Goal: Task Accomplishment & Management: Complete application form

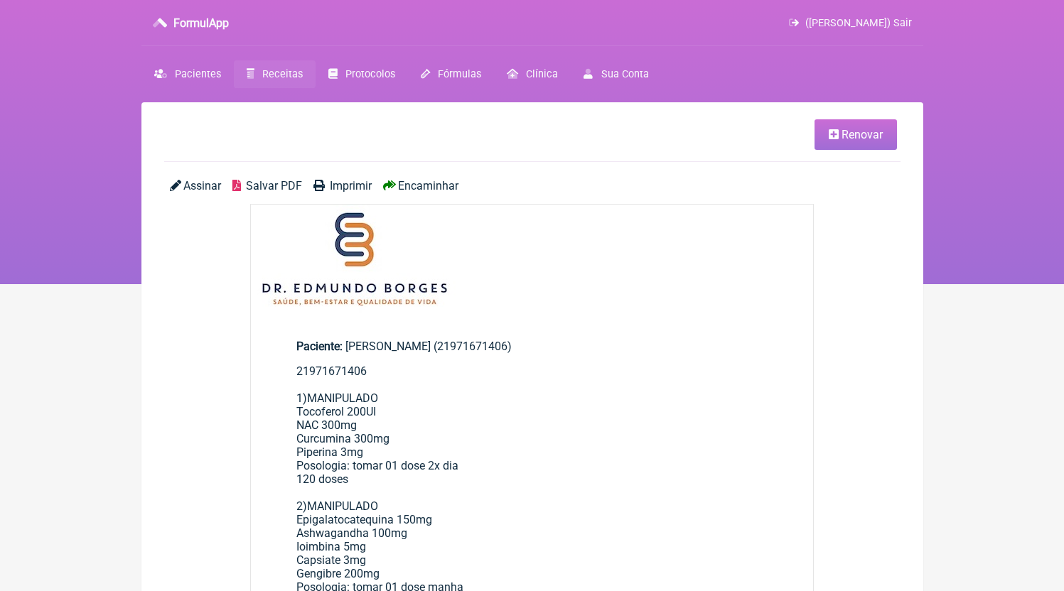
click at [258, 74] on link "Receitas" at bounding box center [275, 74] width 82 height 28
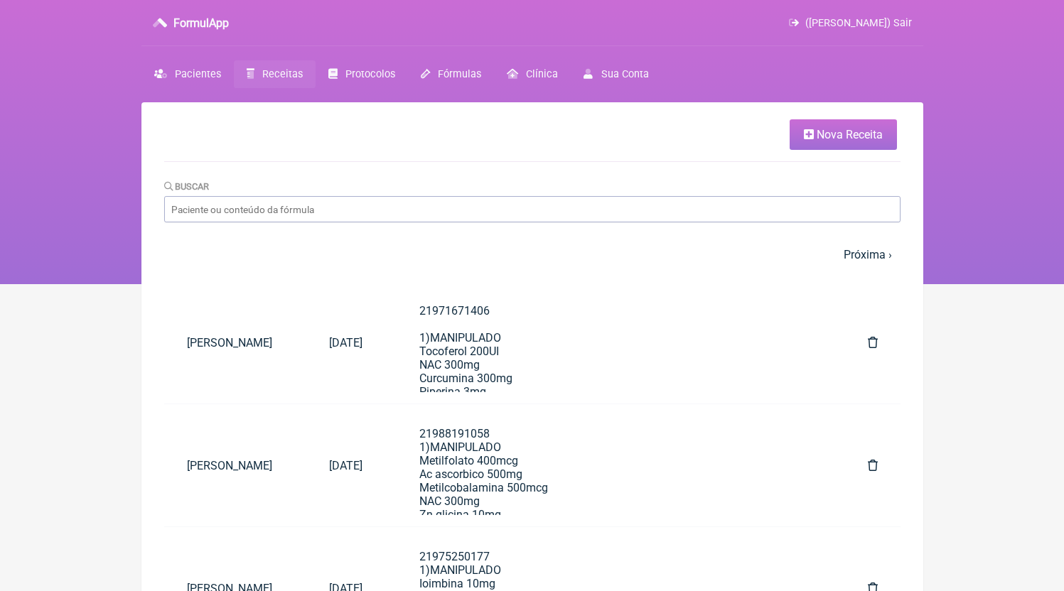
click at [826, 145] on link "Nova Receita" at bounding box center [842, 134] width 107 height 31
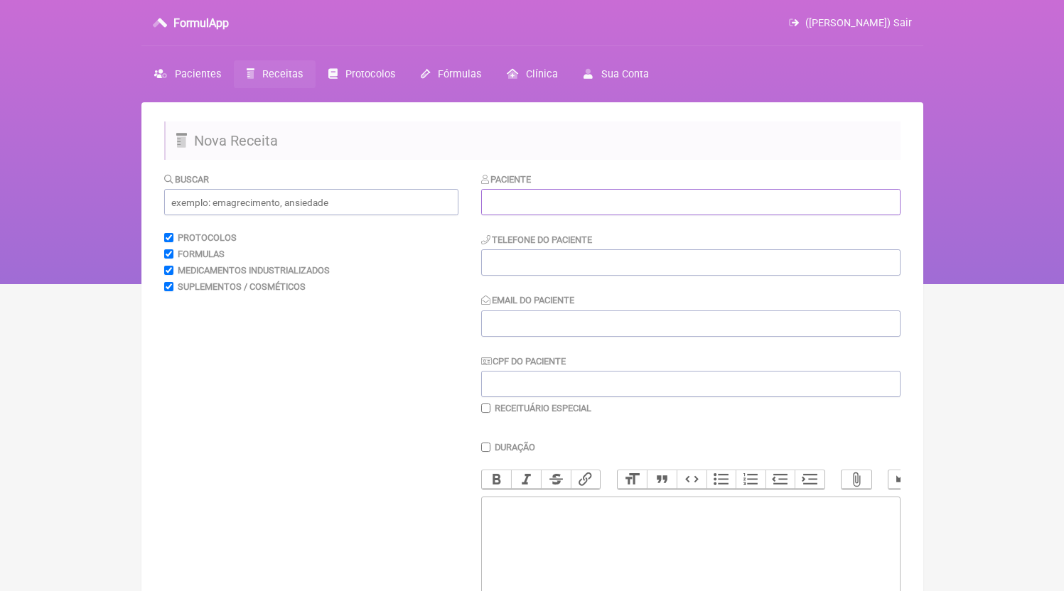
click at [559, 192] on input "text" at bounding box center [690, 202] width 419 height 26
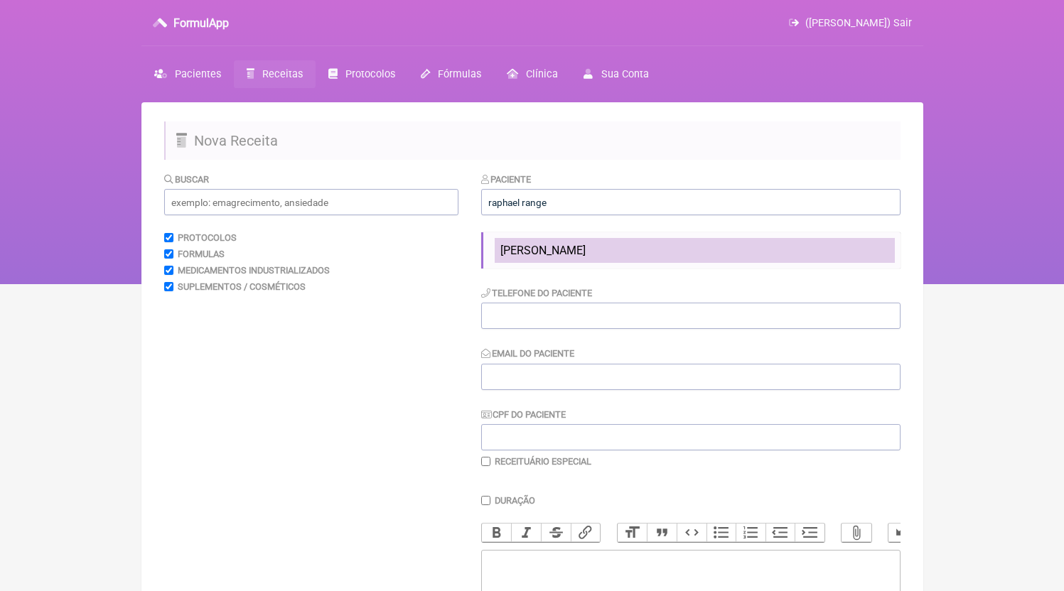
click at [586, 254] on span "Raphael Rangel Malaquias" at bounding box center [542, 251] width 85 height 14
type input "Raphael Rangel Malaquias"
type input "21964036689"
type input "[EMAIL_ADDRESS][DOMAIN_NAME]"
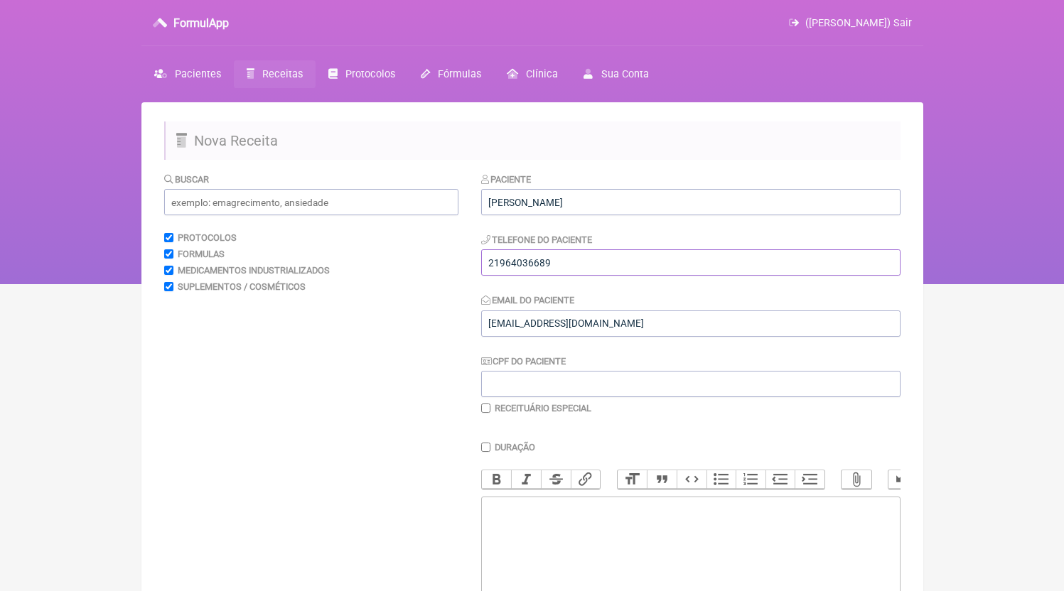
click at [600, 276] on input "21964036689" at bounding box center [690, 262] width 419 height 26
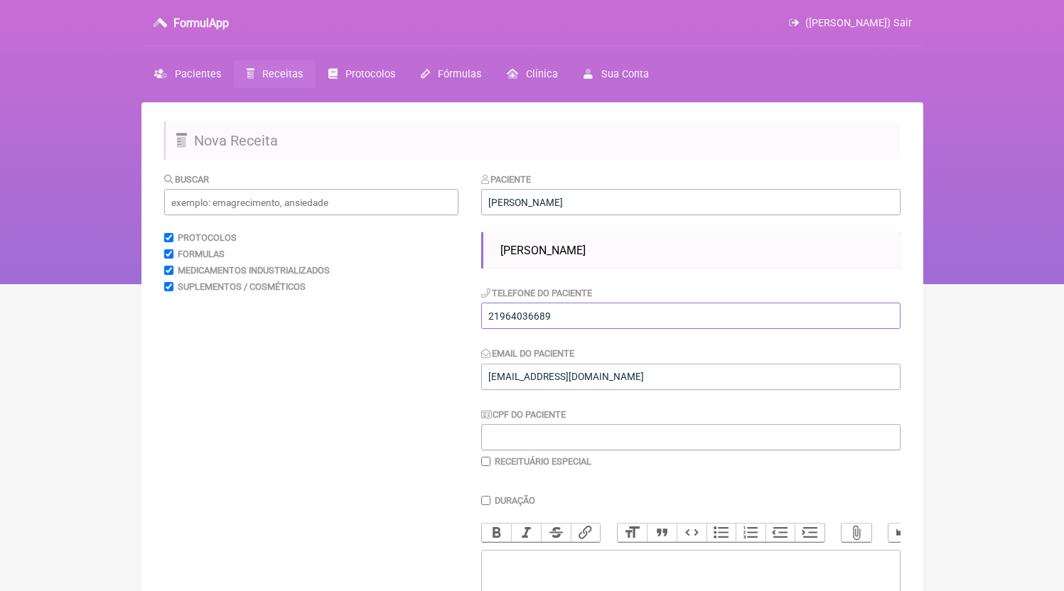
scroll to position [165, 0]
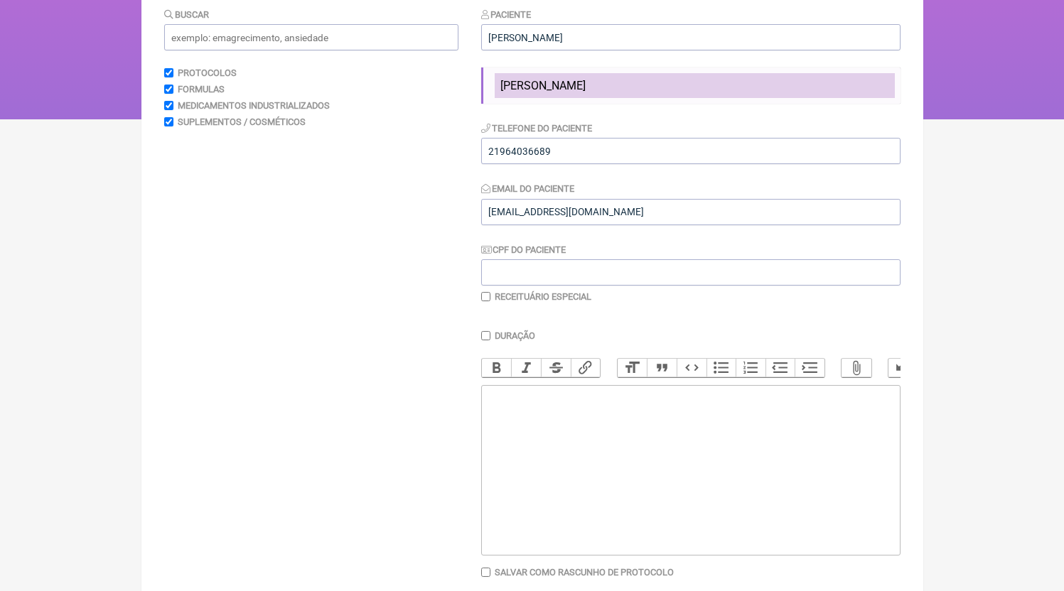
click at [586, 85] on span "Raphael Rangel Malaquias" at bounding box center [542, 86] width 85 height 14
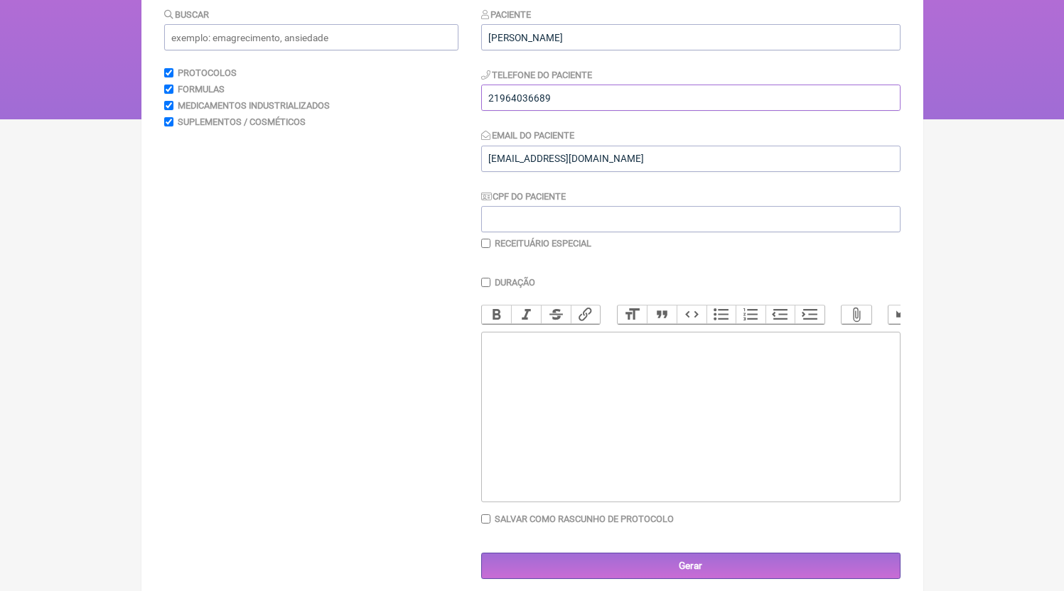
click at [584, 106] on input "21964036689" at bounding box center [690, 98] width 419 height 26
click at [605, 439] on trix-editor at bounding box center [690, 417] width 419 height 171
paste trix-editor "<div>21964036689</div>"
paste trix-editor "<div>21964036689<br><br>1)MANIPULADO<br>Tiamina 10mg<br>Niacinamida 250mg<br>Pi…"
type trix-editor "<div>21964036689<br><br>1)MANIPULADO<br>Tiamina 10mg<br>Niacinamida 250mg<br>Pi…"
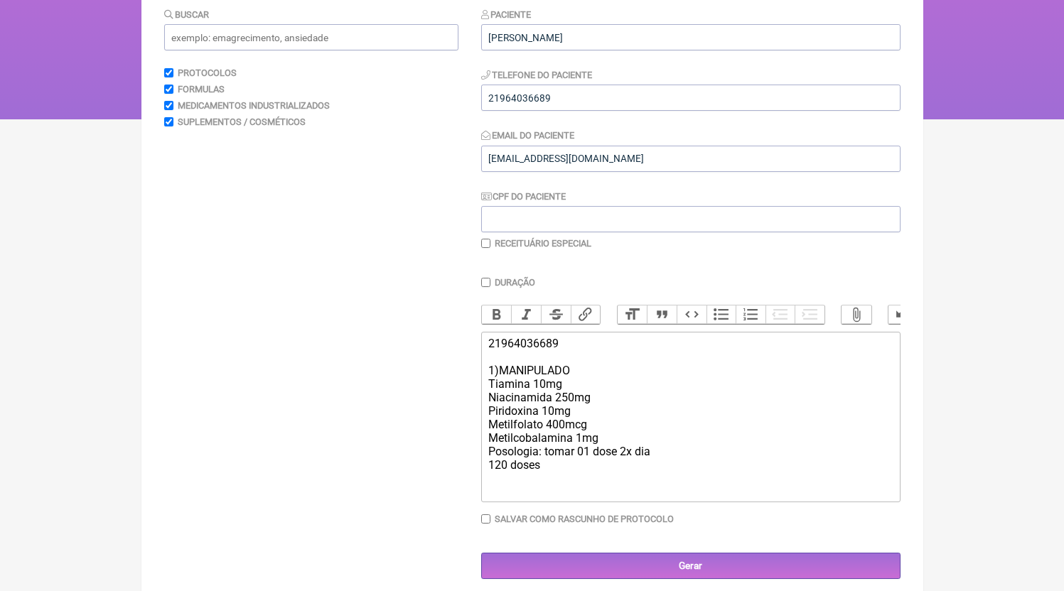
scroll to position [190, 0]
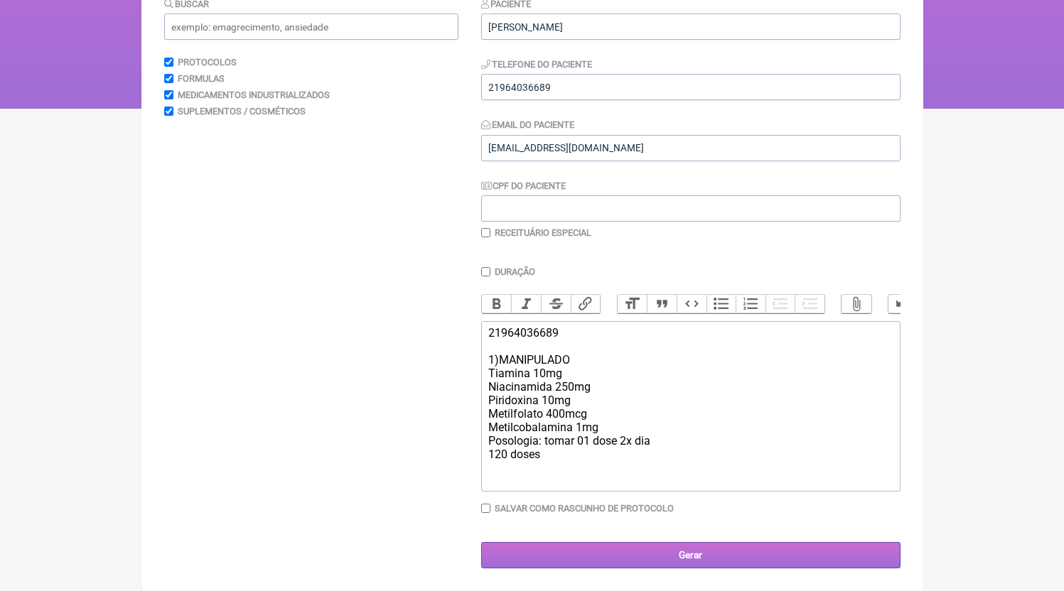
click at [659, 549] on input "Gerar" at bounding box center [690, 555] width 419 height 26
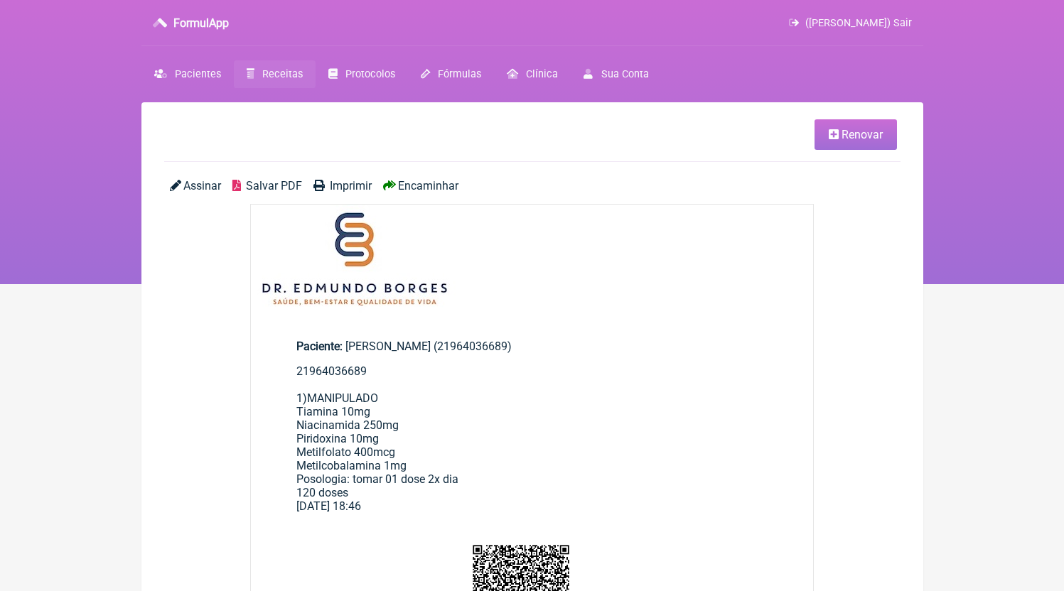
click at [269, 180] on span "Salvar PDF" at bounding box center [274, 186] width 56 height 14
